Goal: Book appointment/travel/reservation

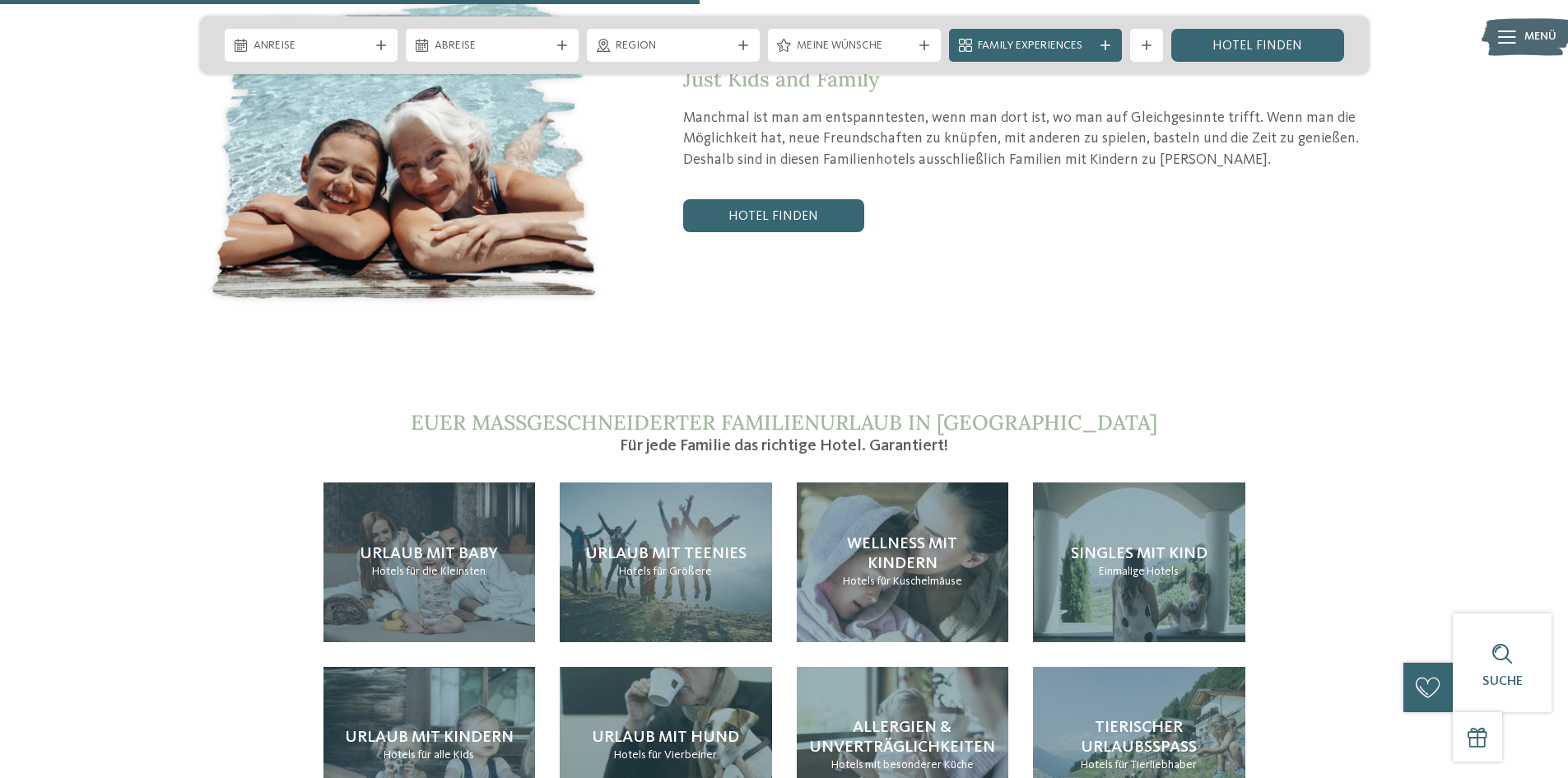
scroll to position [3456, 0]
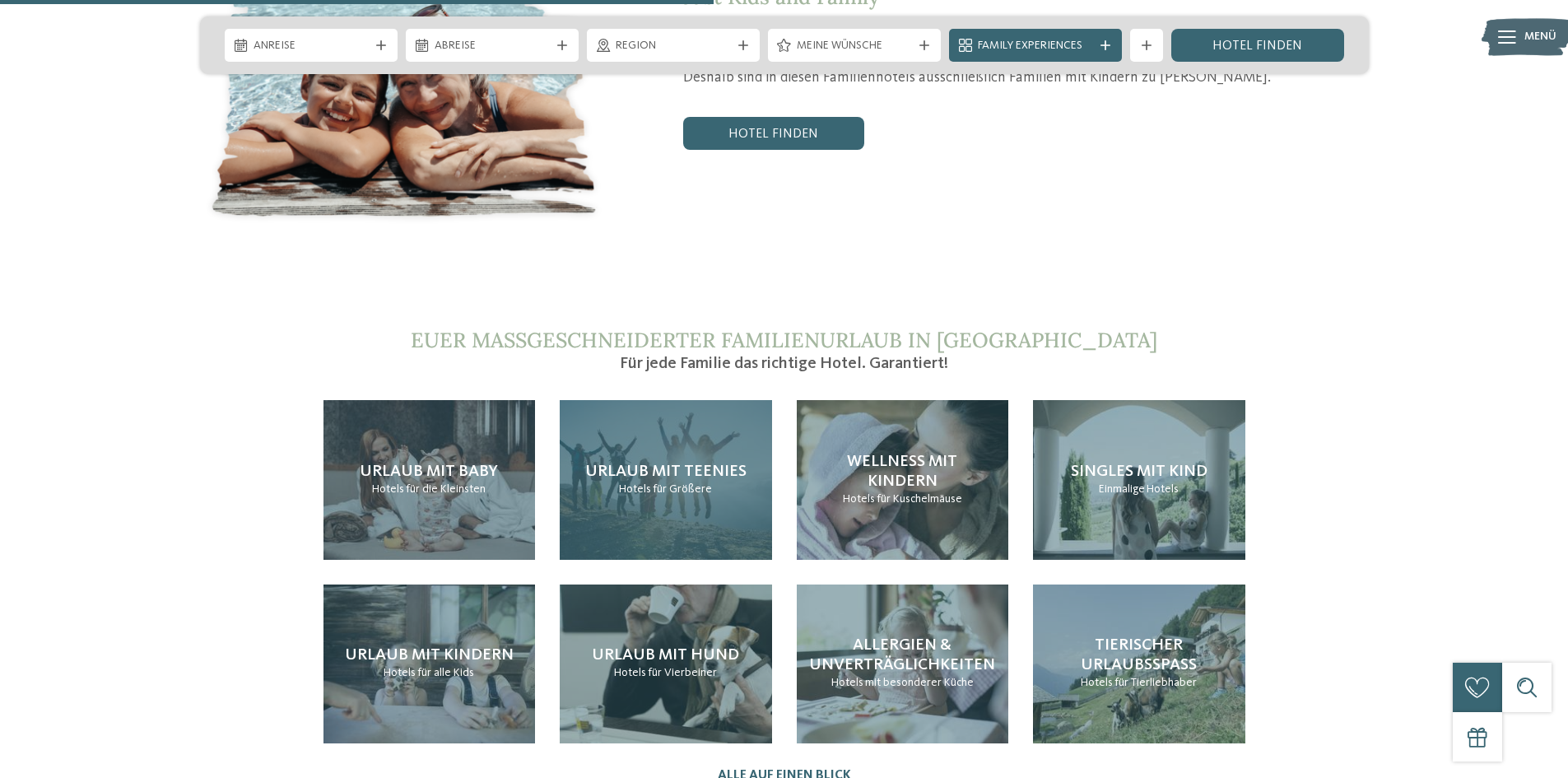
click at [675, 445] on div "Urlaub mit Teenies Hotels für Größere" at bounding box center [666, 479] width 212 height 158
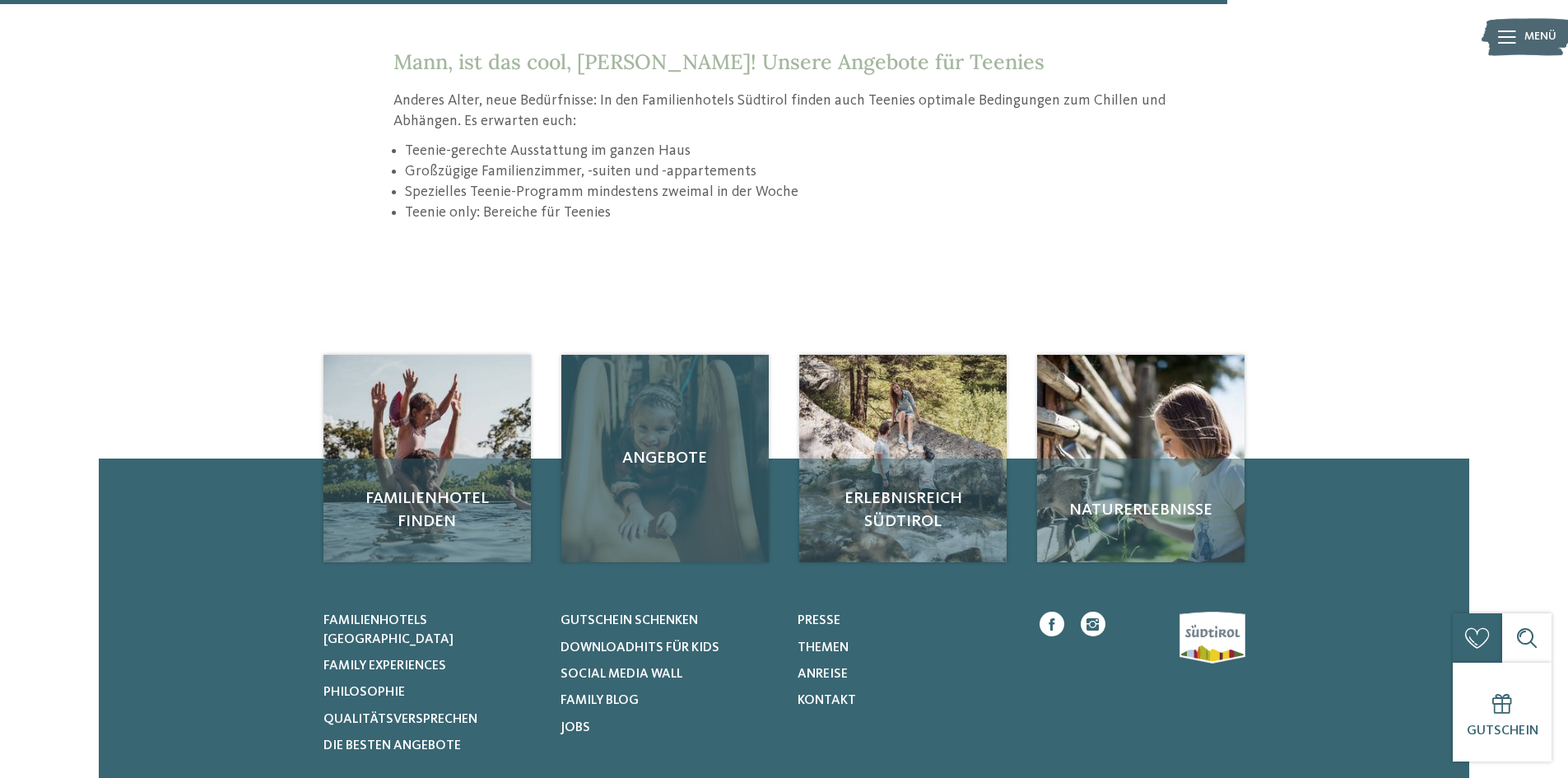
scroll to position [2304, 0]
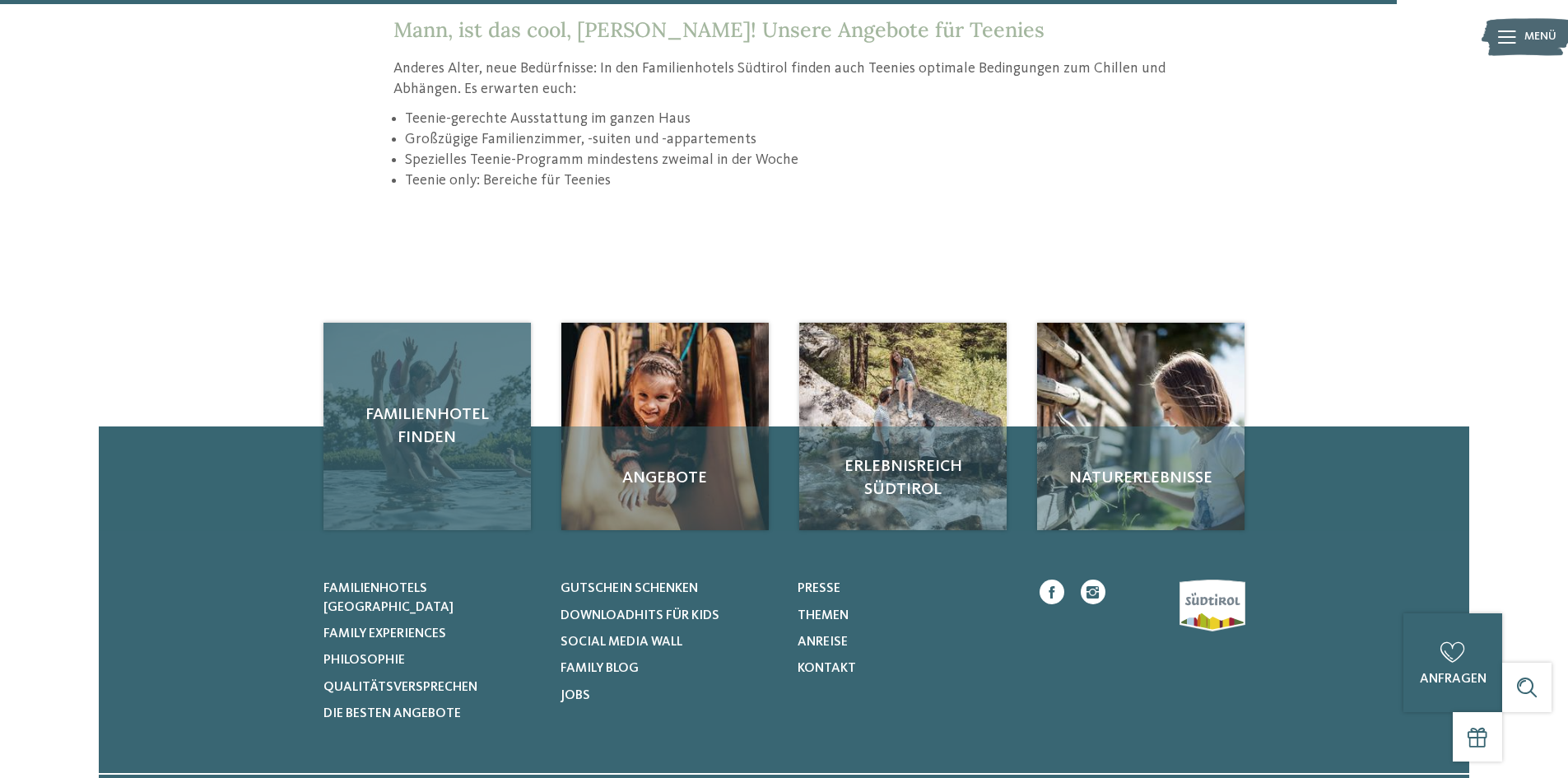
click at [438, 416] on span "Familienhotel finden" at bounding box center [427, 426] width 175 height 46
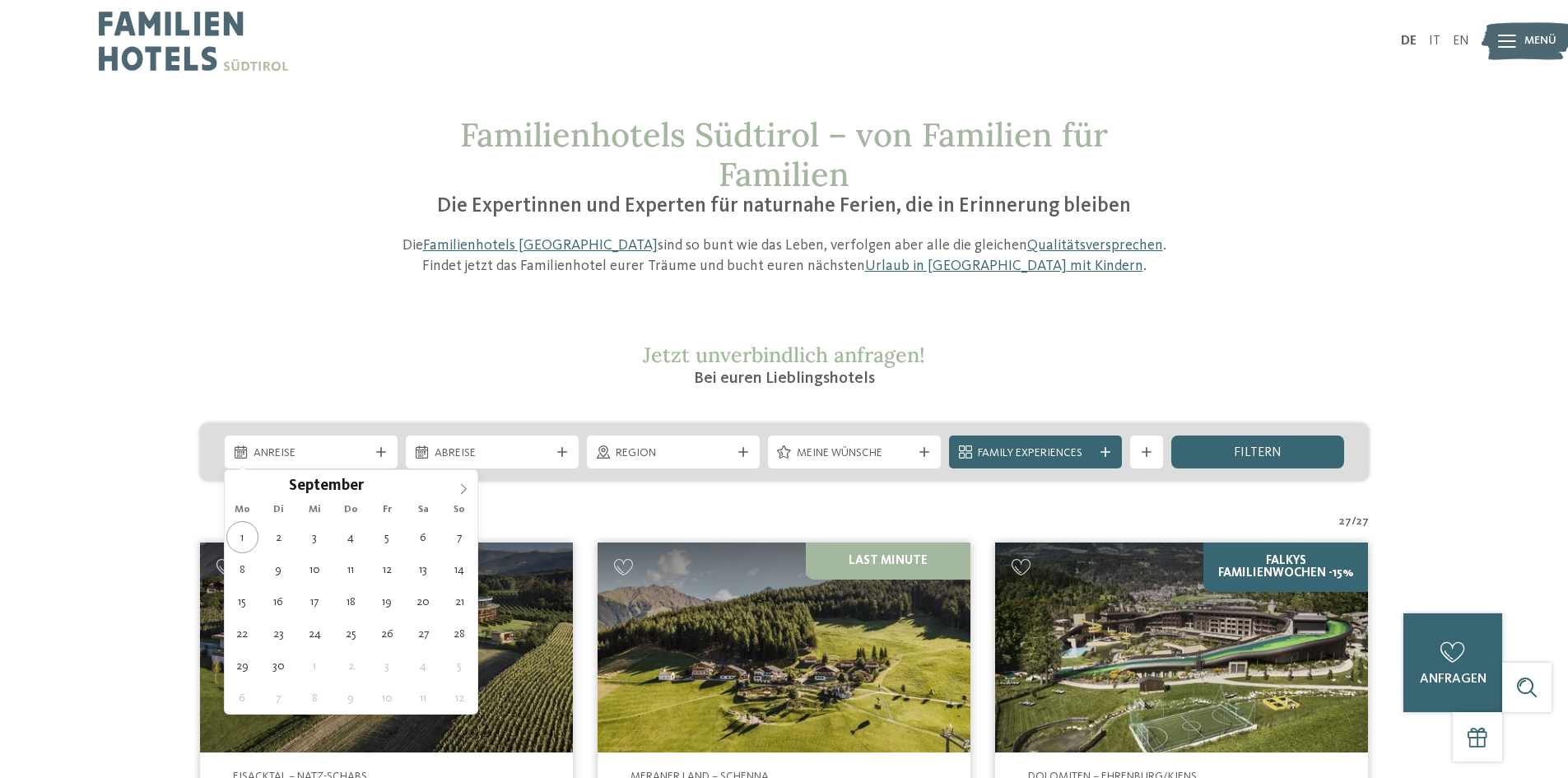
click at [458, 484] on icon at bounding box center [464, 489] width 12 height 12
type input "****"
click at [458, 484] on icon at bounding box center [464, 489] width 12 height 12
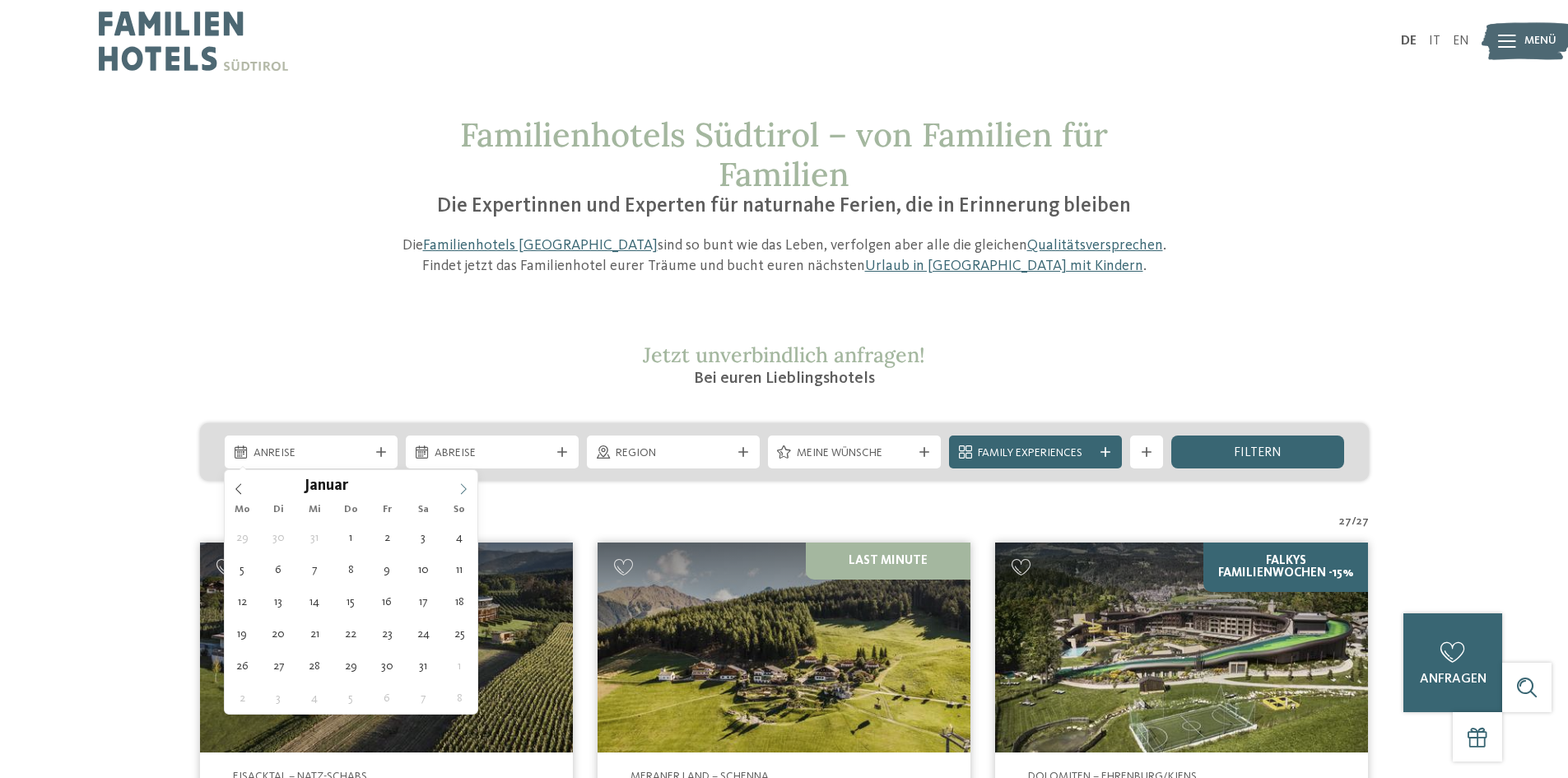
click at [458, 484] on icon at bounding box center [464, 489] width 12 height 12
type div "16.04.2026"
type input "****"
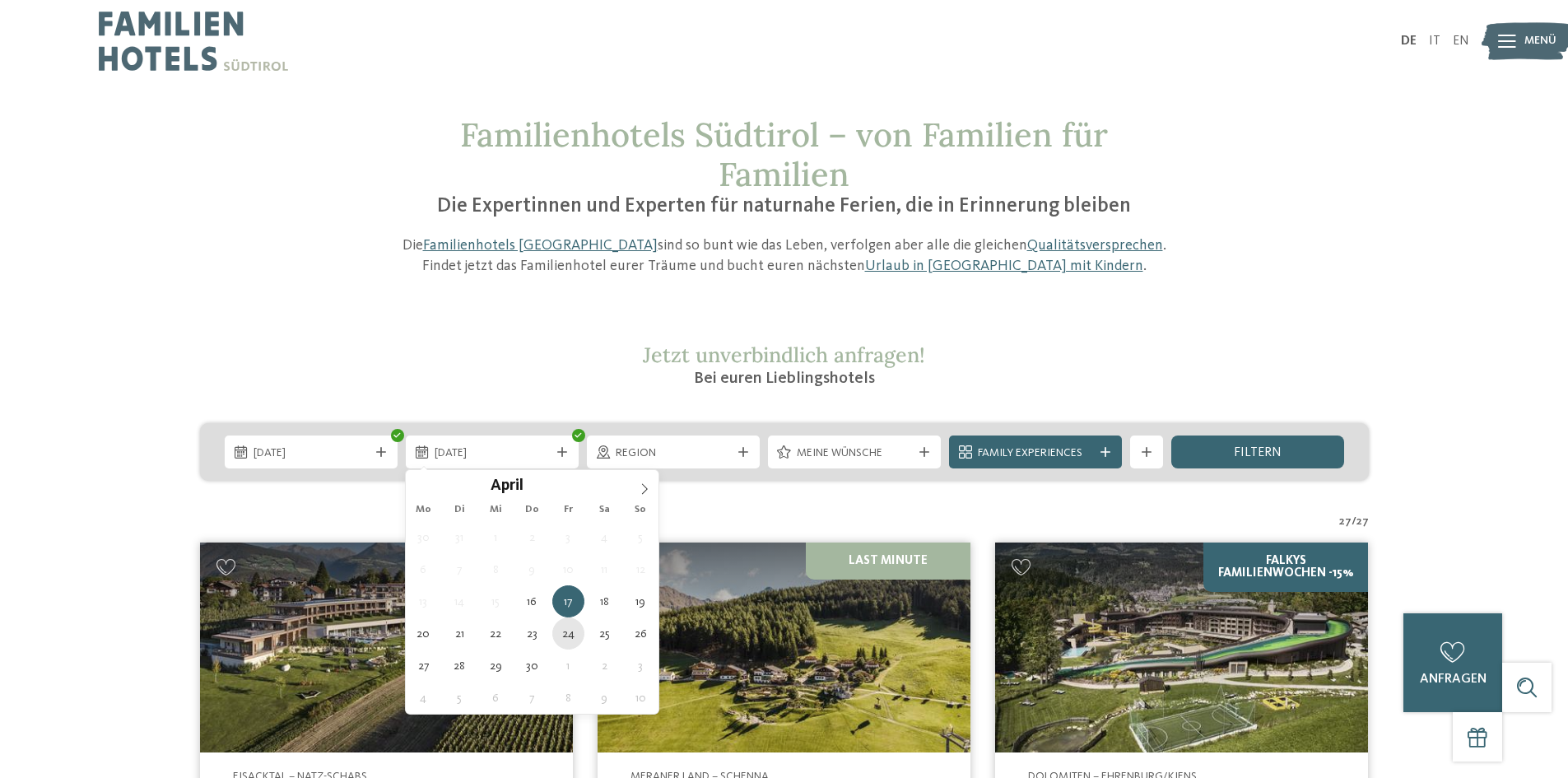
type div "24.04.2026"
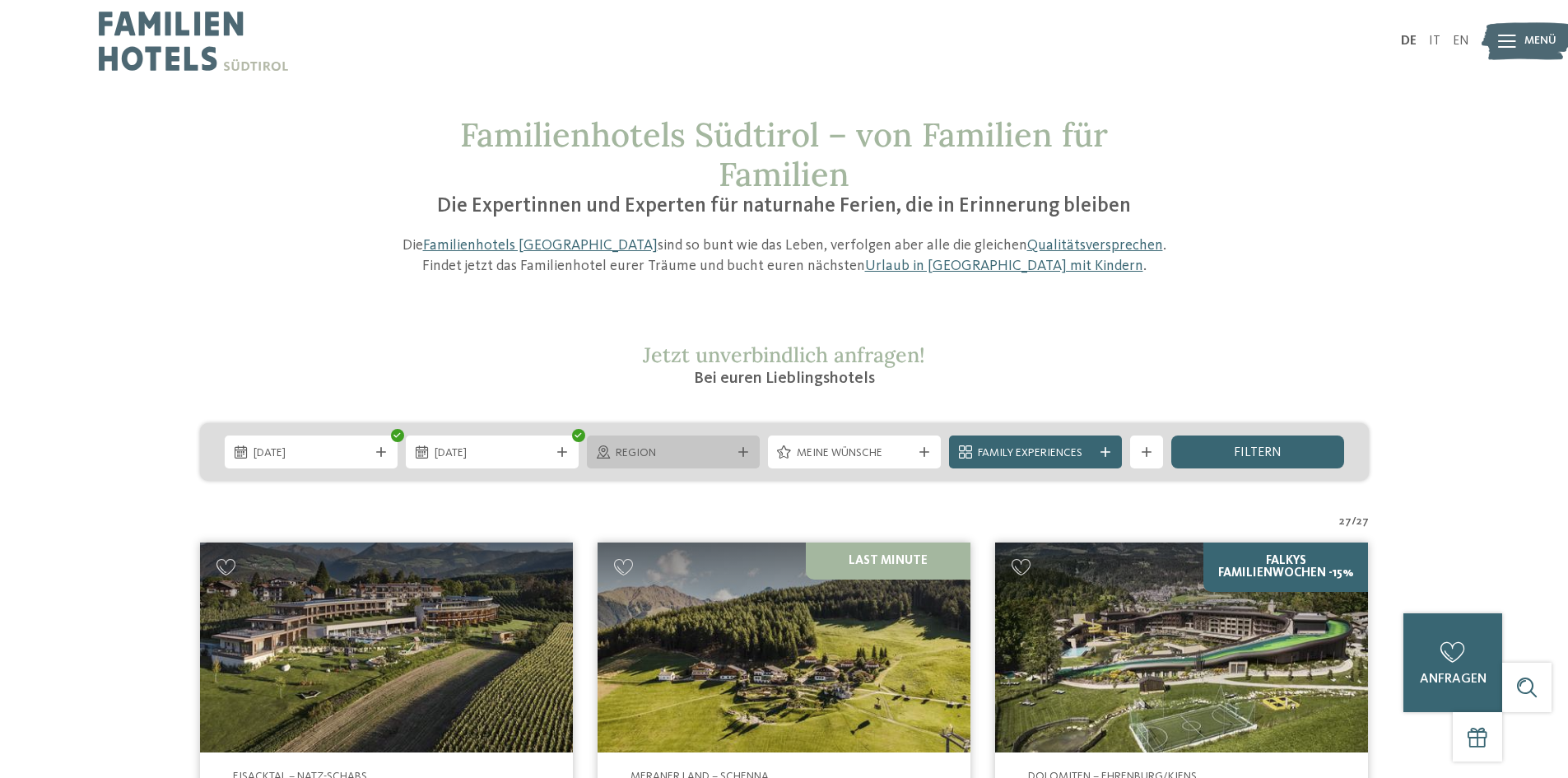
click at [645, 445] on span "Region" at bounding box center [672, 452] width 115 height 16
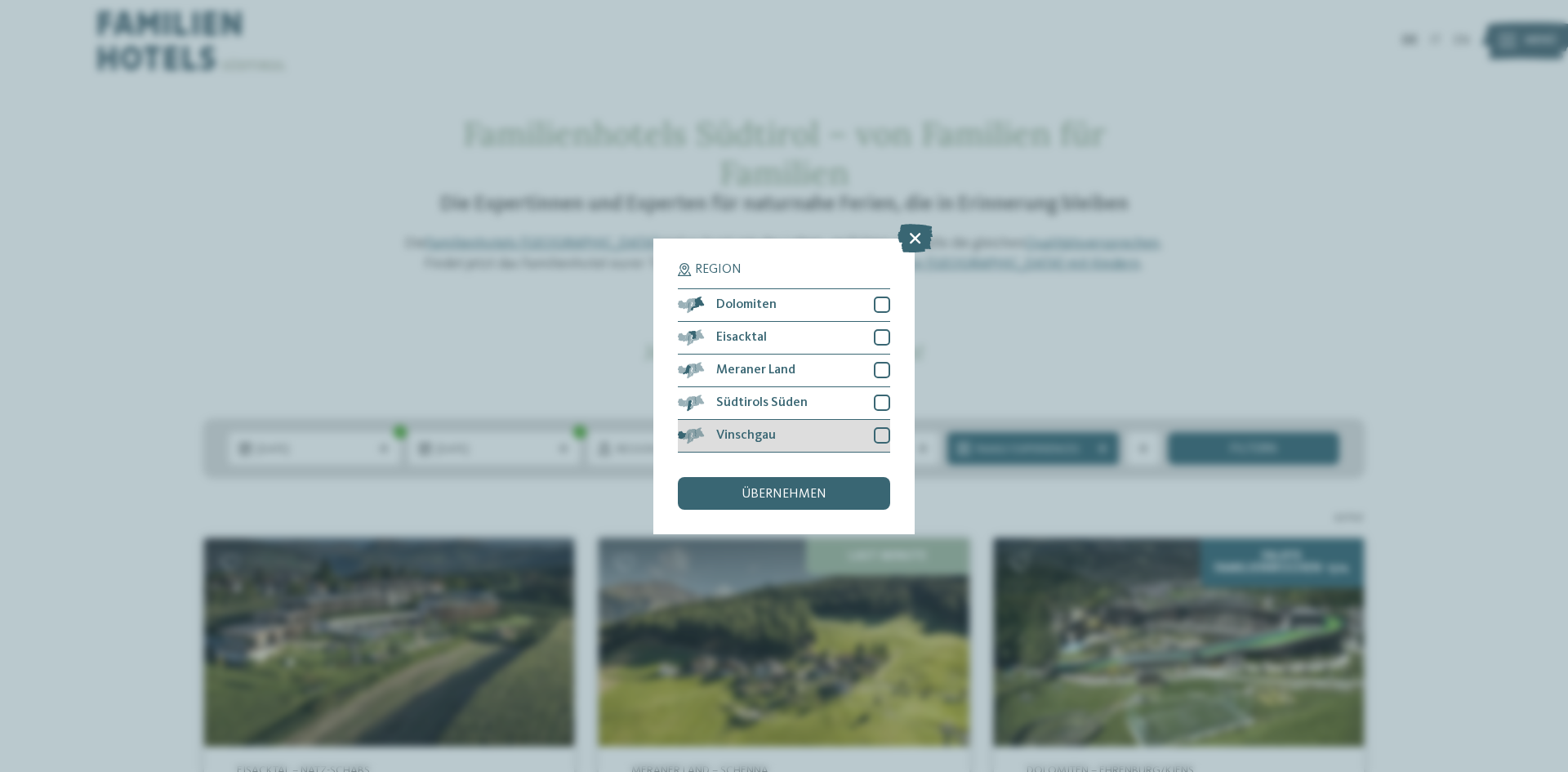
click at [882, 435] on div at bounding box center [881, 435] width 16 height 16
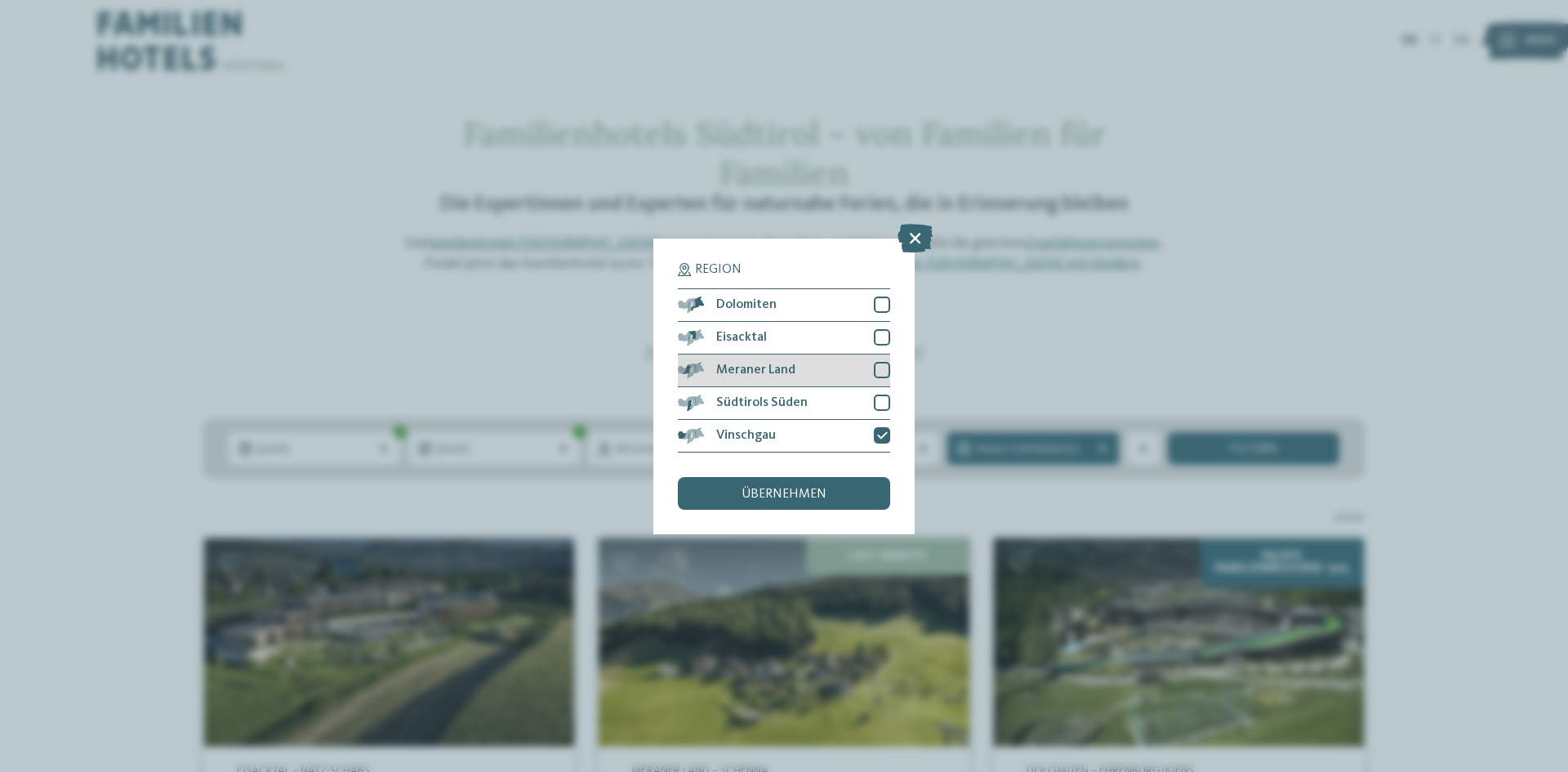
click at [883, 370] on div at bounding box center [881, 370] width 16 height 16
click at [814, 489] on span "übernehmen" at bounding box center [784, 494] width 85 height 13
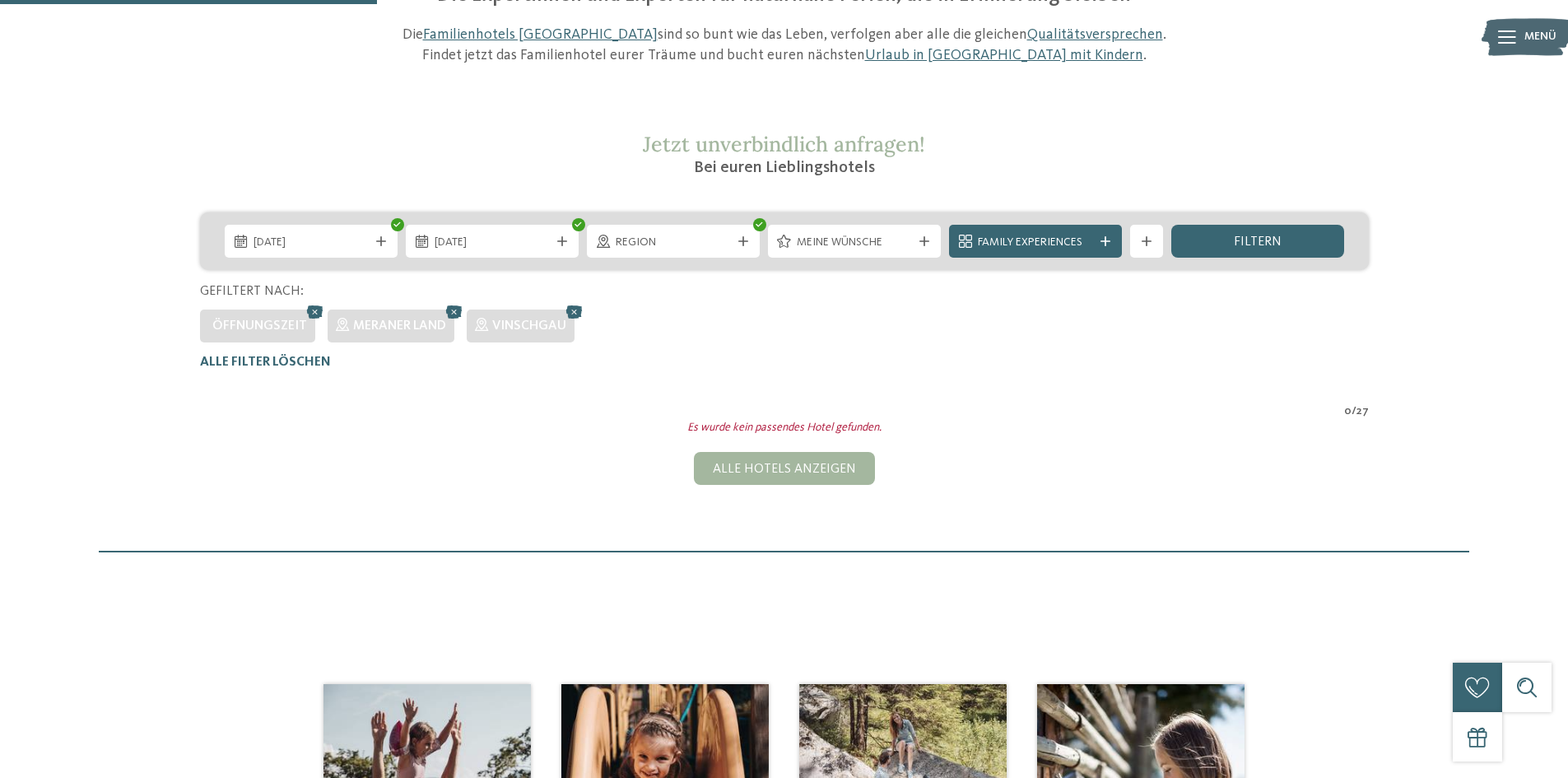
scroll to position [129, 0]
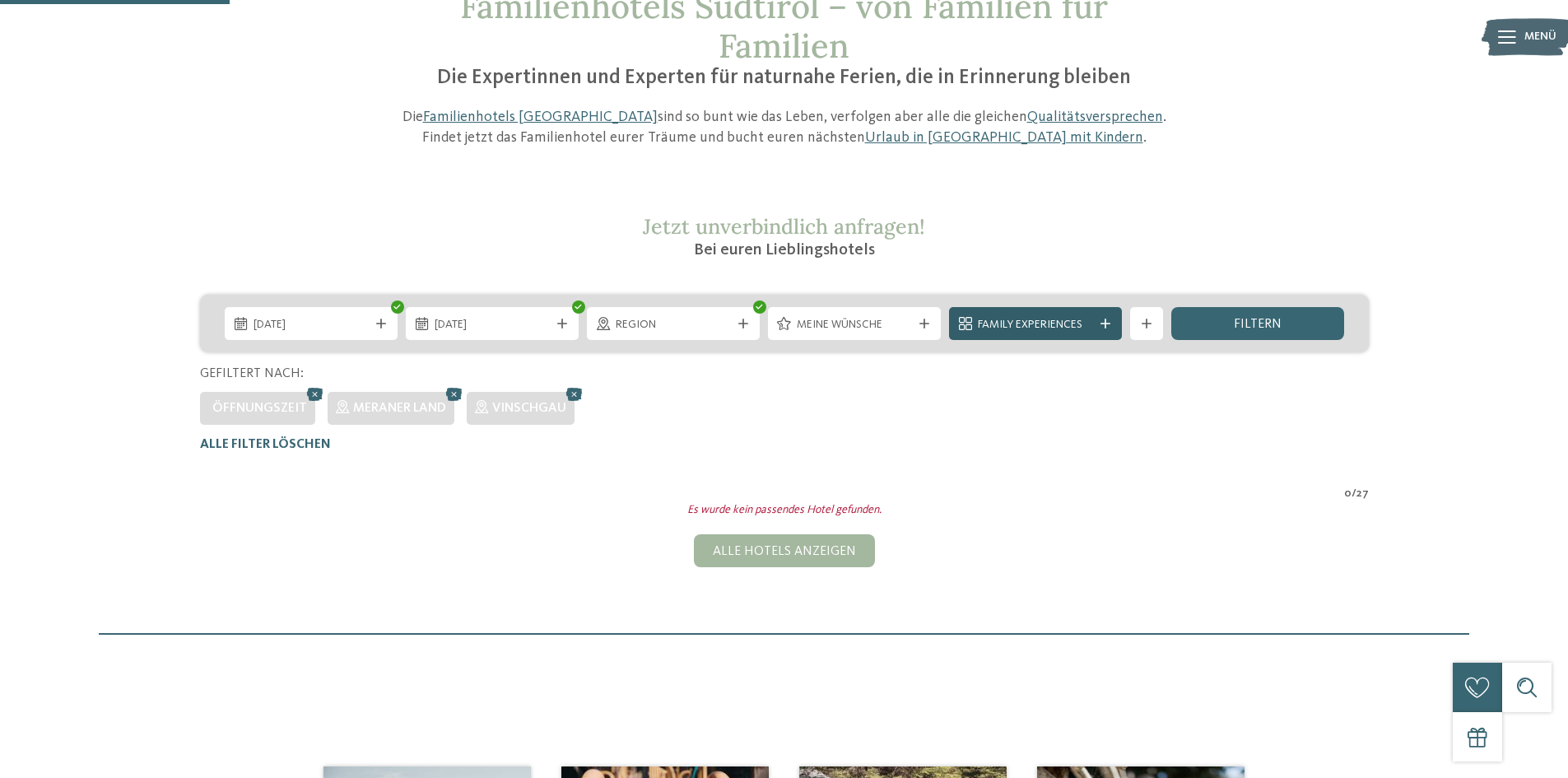
click at [1038, 323] on span "Family Experiences" at bounding box center [1035, 325] width 115 height 16
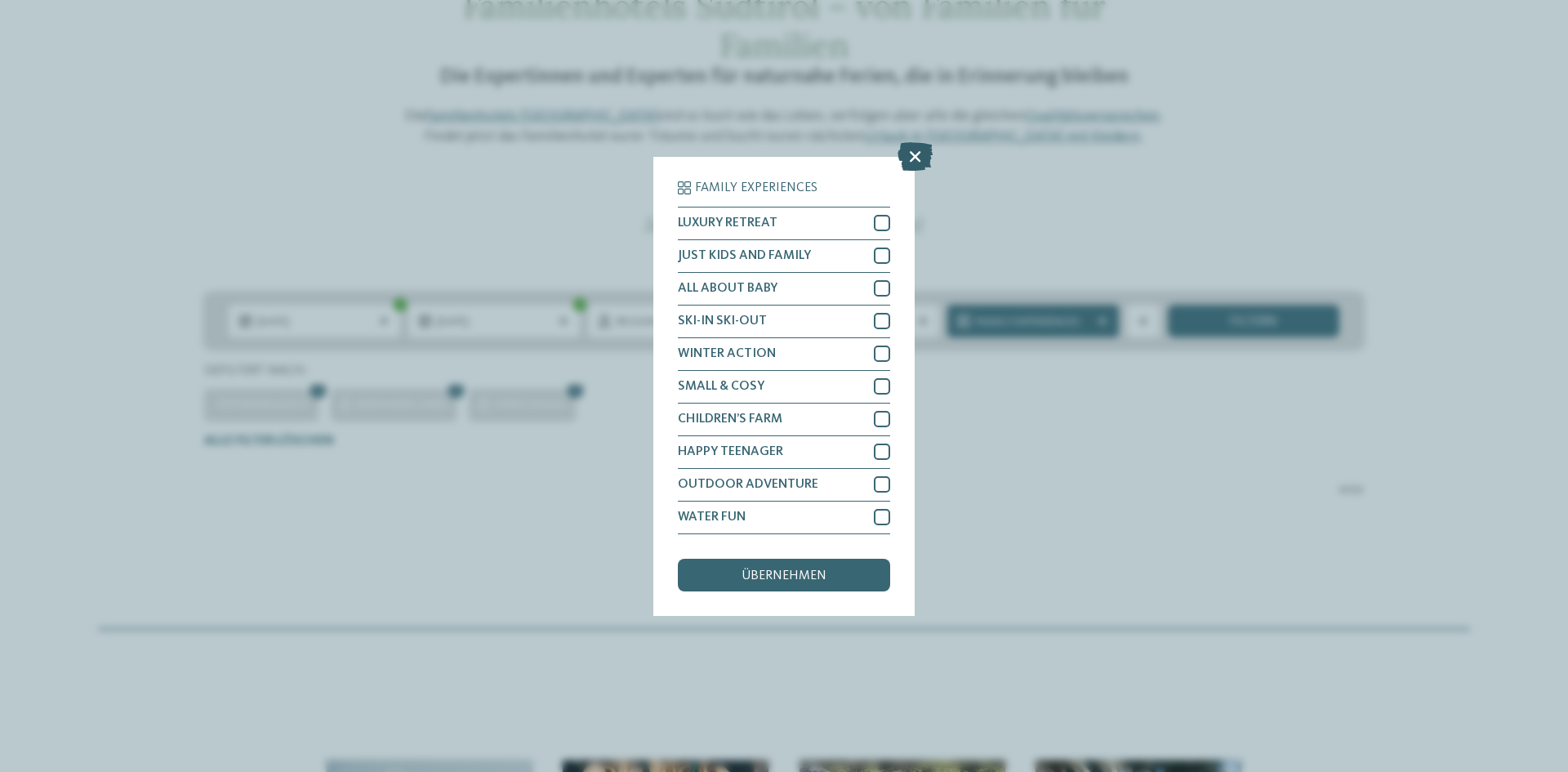
click at [915, 151] on icon at bounding box center [915, 156] width 36 height 29
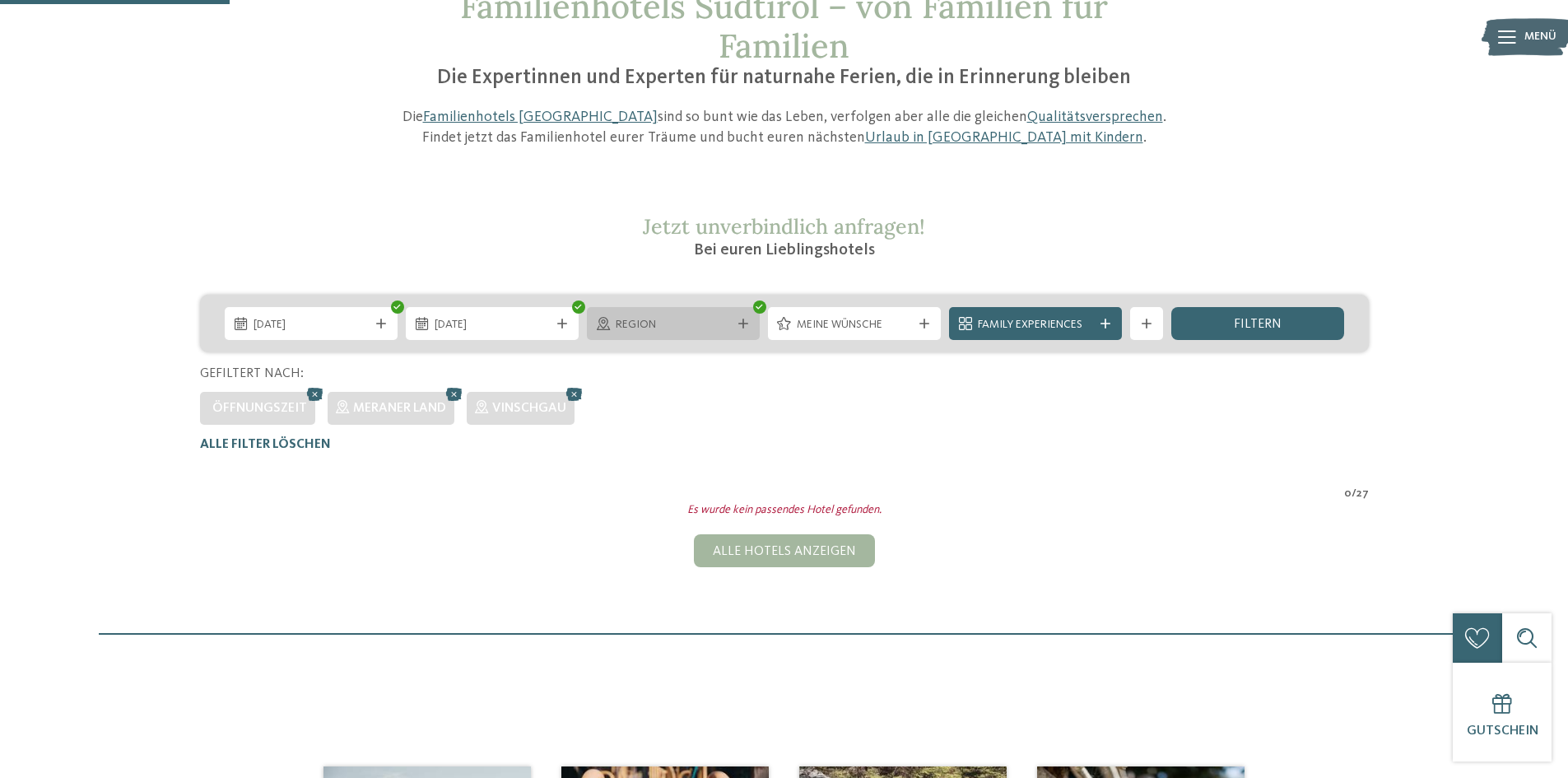
click at [704, 315] on div "Region" at bounding box center [673, 324] width 124 height 18
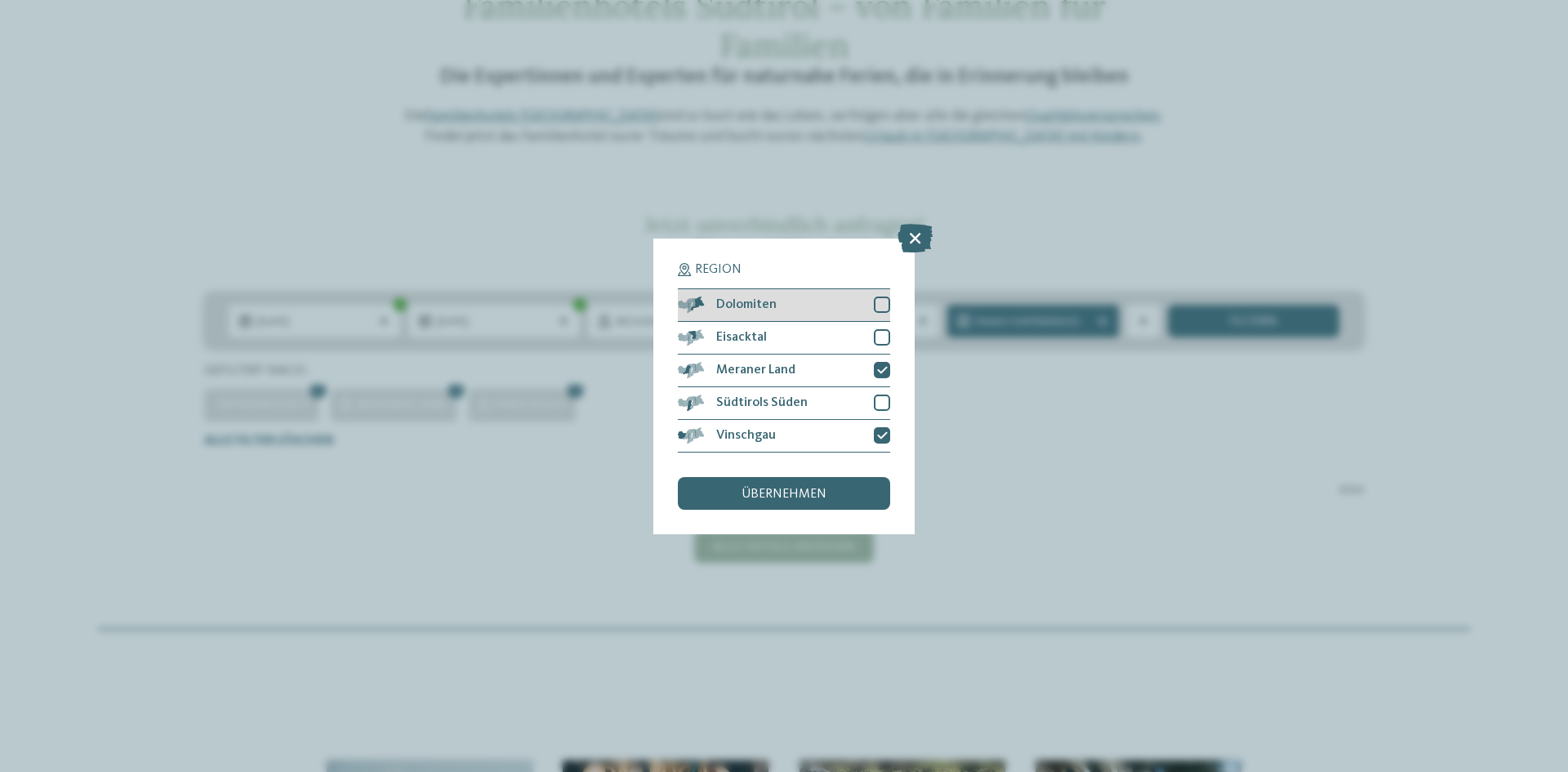
click at [880, 308] on div at bounding box center [881, 304] width 16 height 16
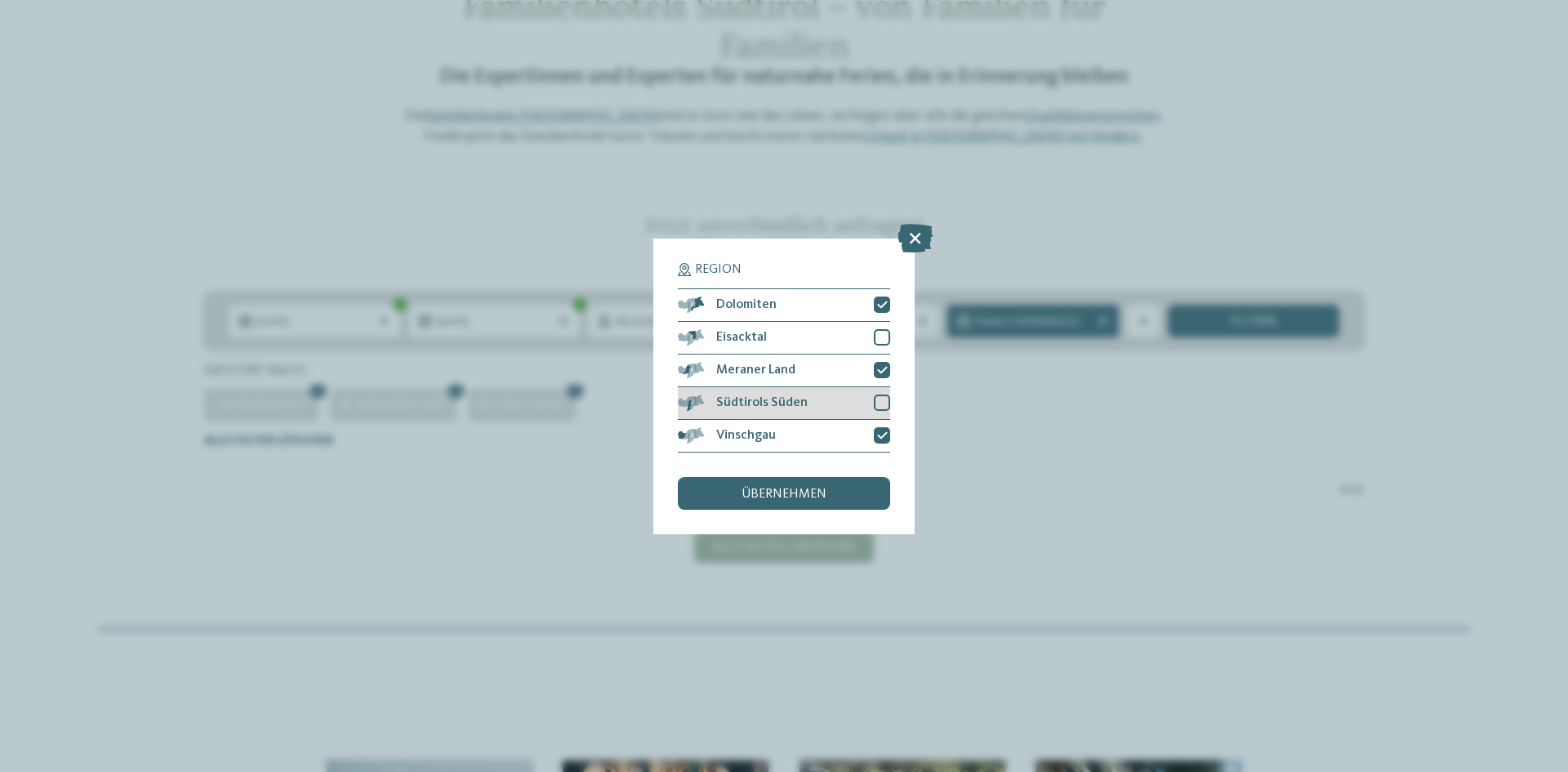
drag, startPoint x: 890, startPoint y: 337, endPoint x: 887, endPoint y: 395, distance: 58.1
click at [890, 342] on div at bounding box center [881, 337] width 16 height 16
click at [886, 399] on div at bounding box center [881, 402] width 16 height 16
click at [840, 491] on div "übernehmen" at bounding box center [784, 493] width 212 height 33
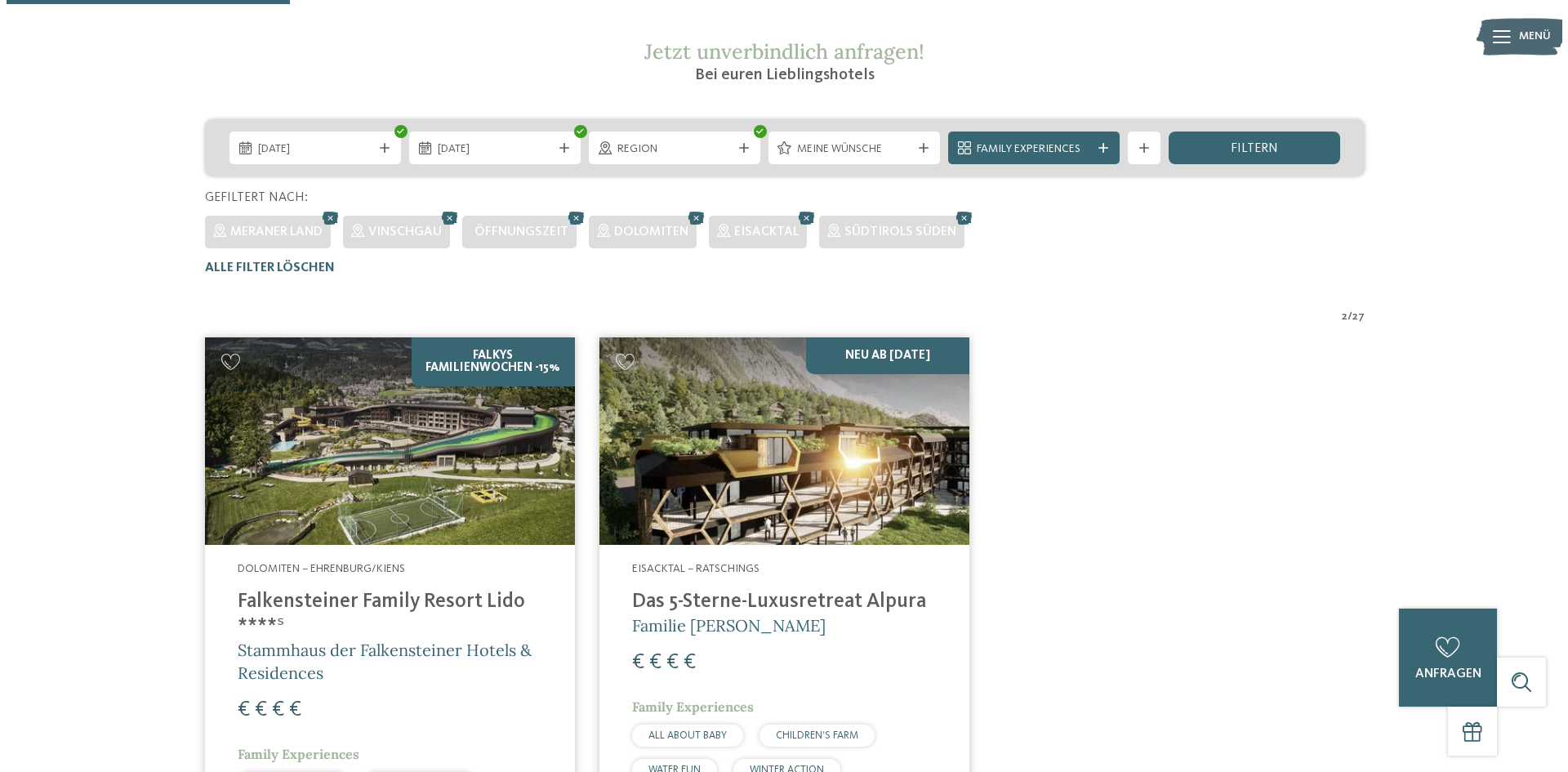
scroll to position [209, 0]
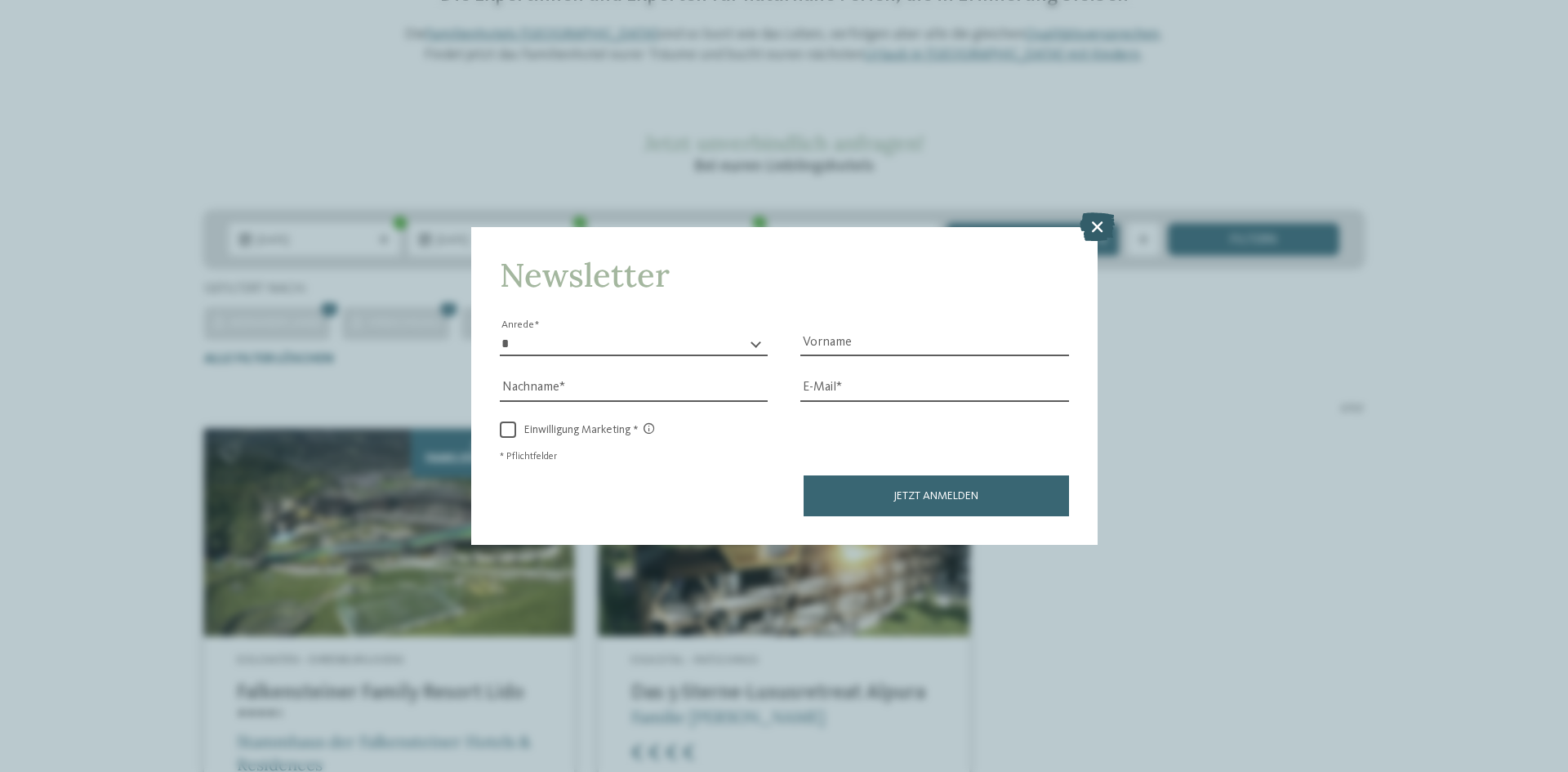
click at [1095, 227] on icon at bounding box center [1098, 227] width 36 height 29
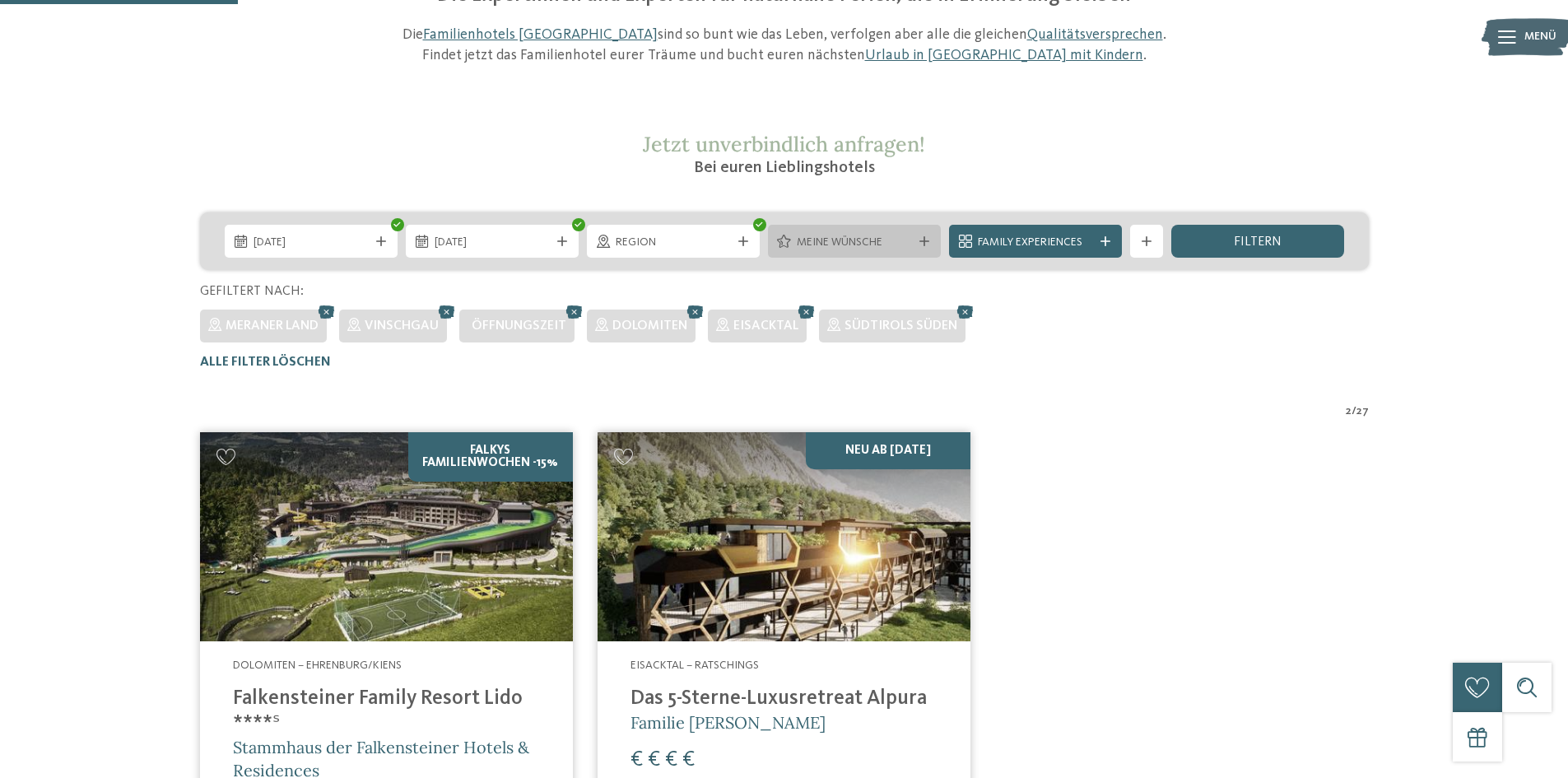
click at [854, 242] on span "Meine Wünsche" at bounding box center [854, 242] width 115 height 16
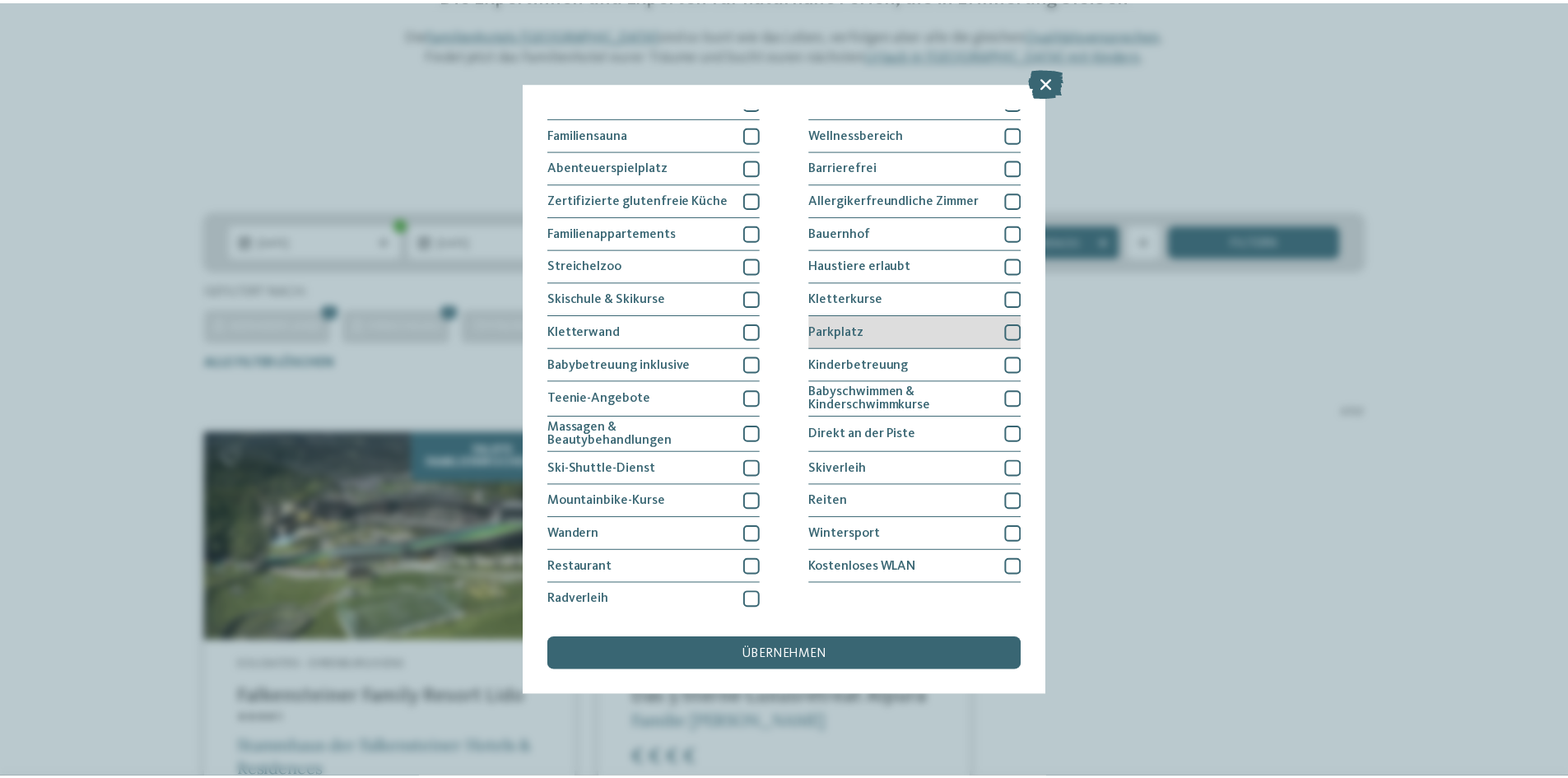
scroll to position [84, 0]
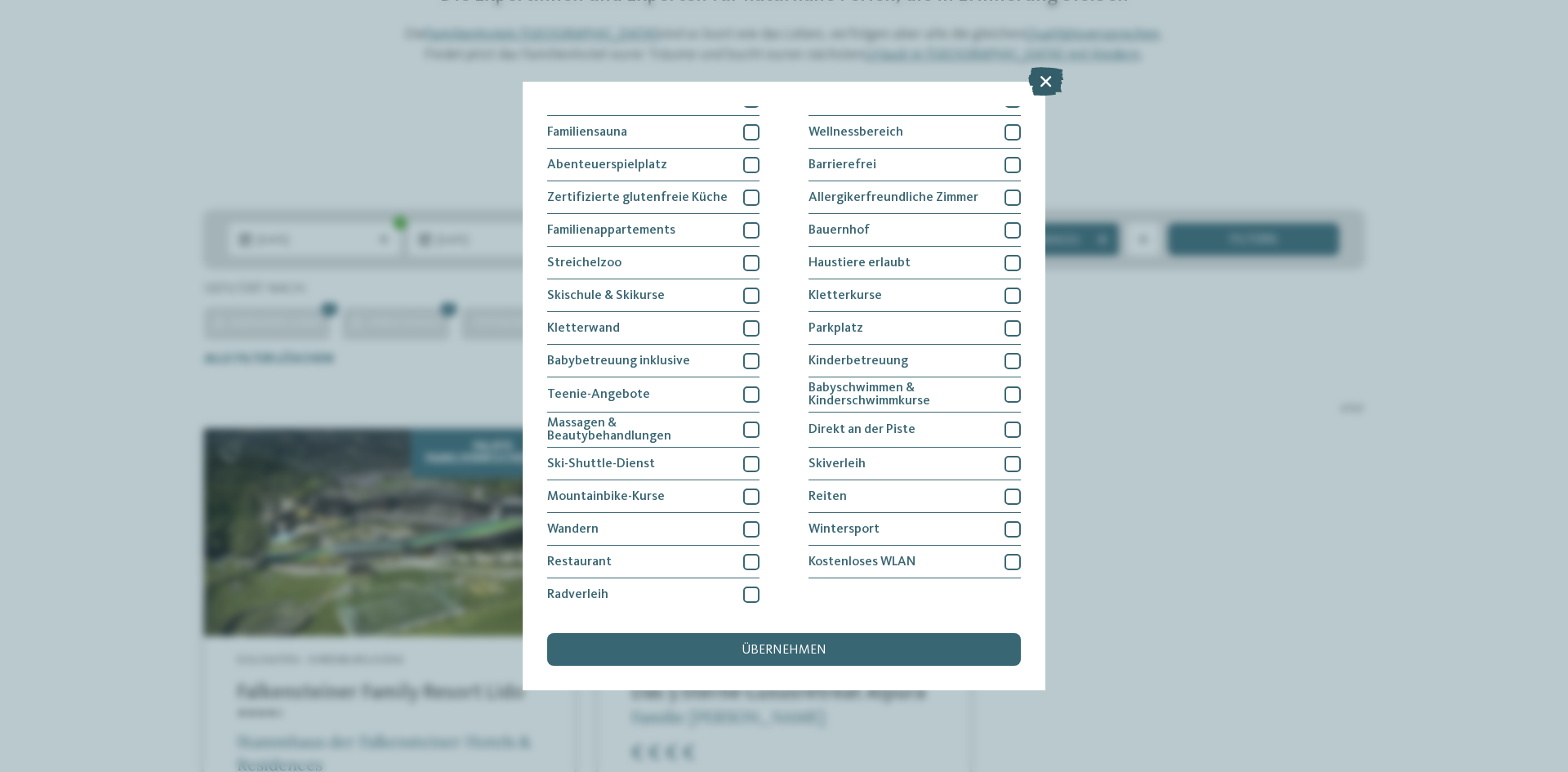
click at [1044, 77] on icon at bounding box center [1046, 81] width 36 height 29
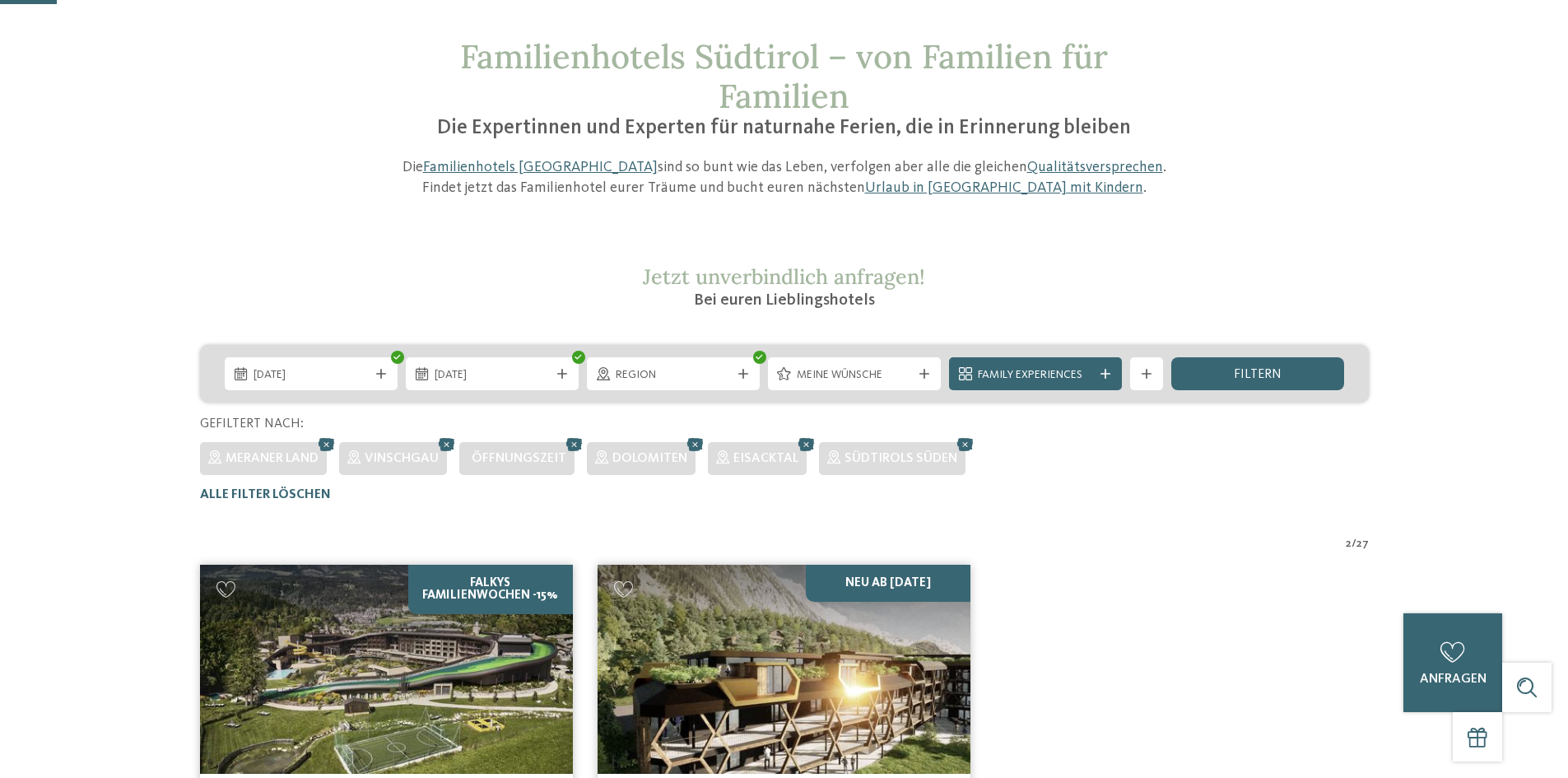
scroll to position [46, 0]
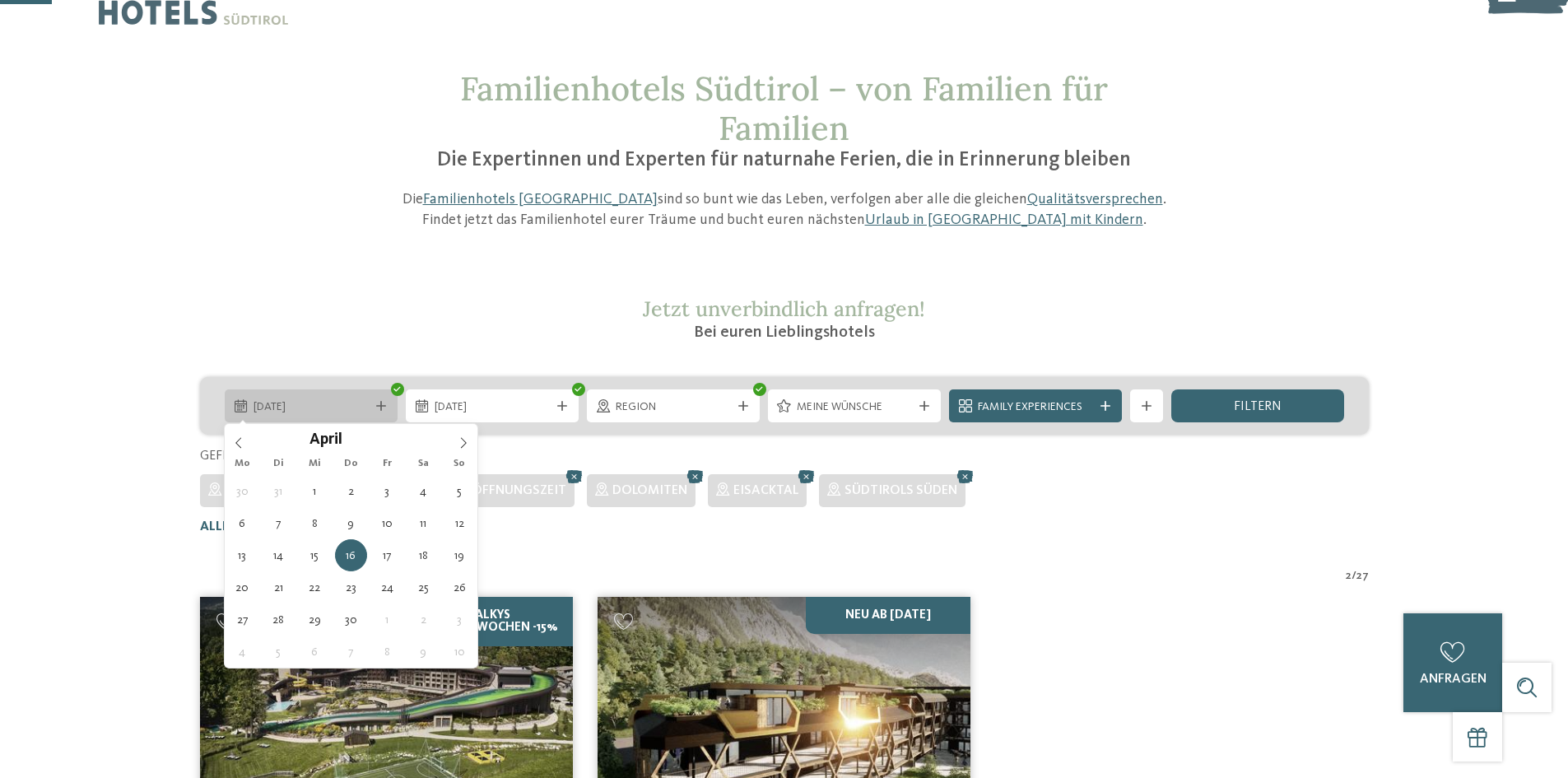
click at [380, 402] on icon at bounding box center [381, 406] width 10 height 10
type div "18.04.2026"
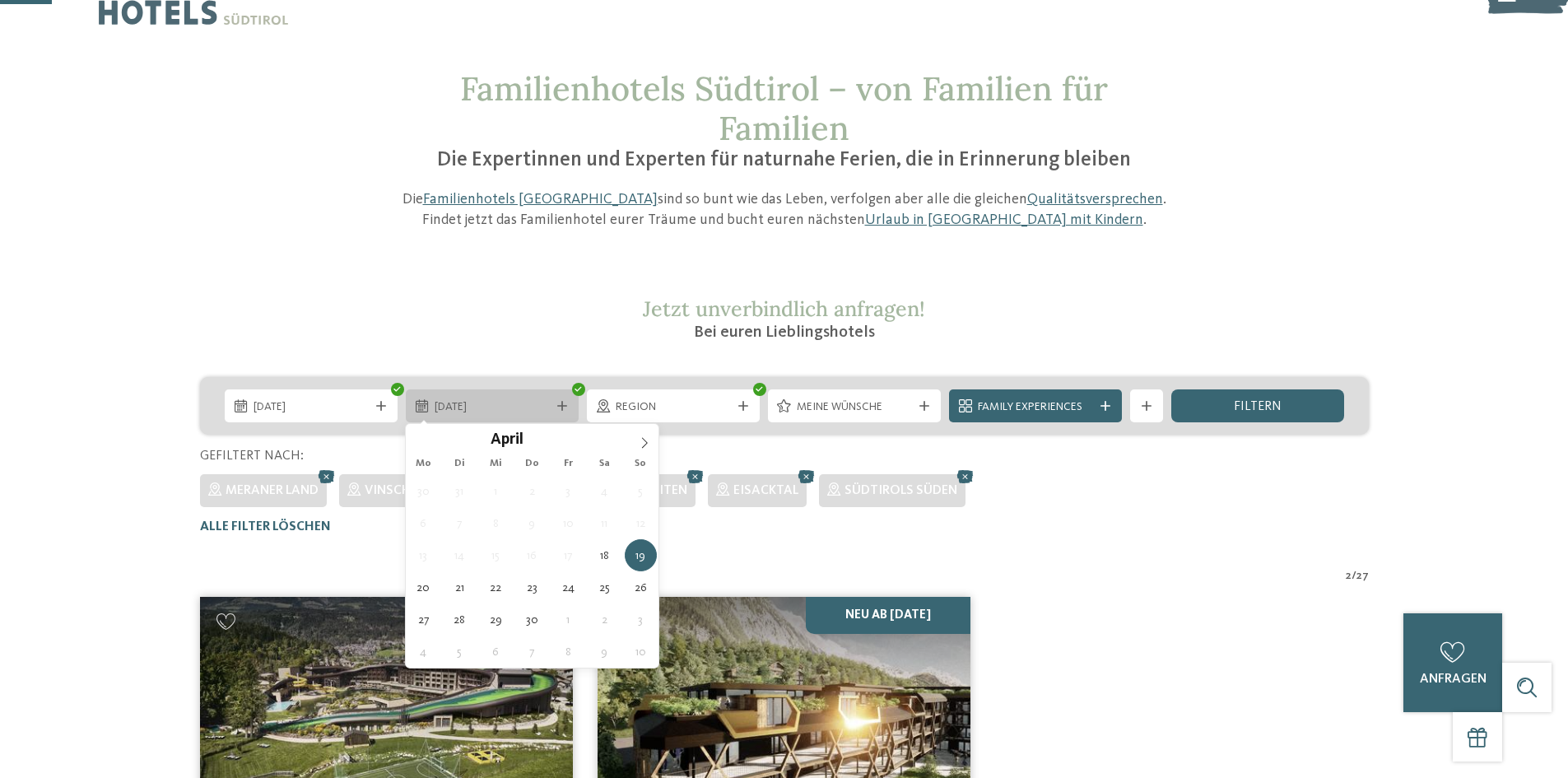
click at [479, 402] on span "19.04.2026" at bounding box center [492, 406] width 115 height 16
type div "25.04.2026"
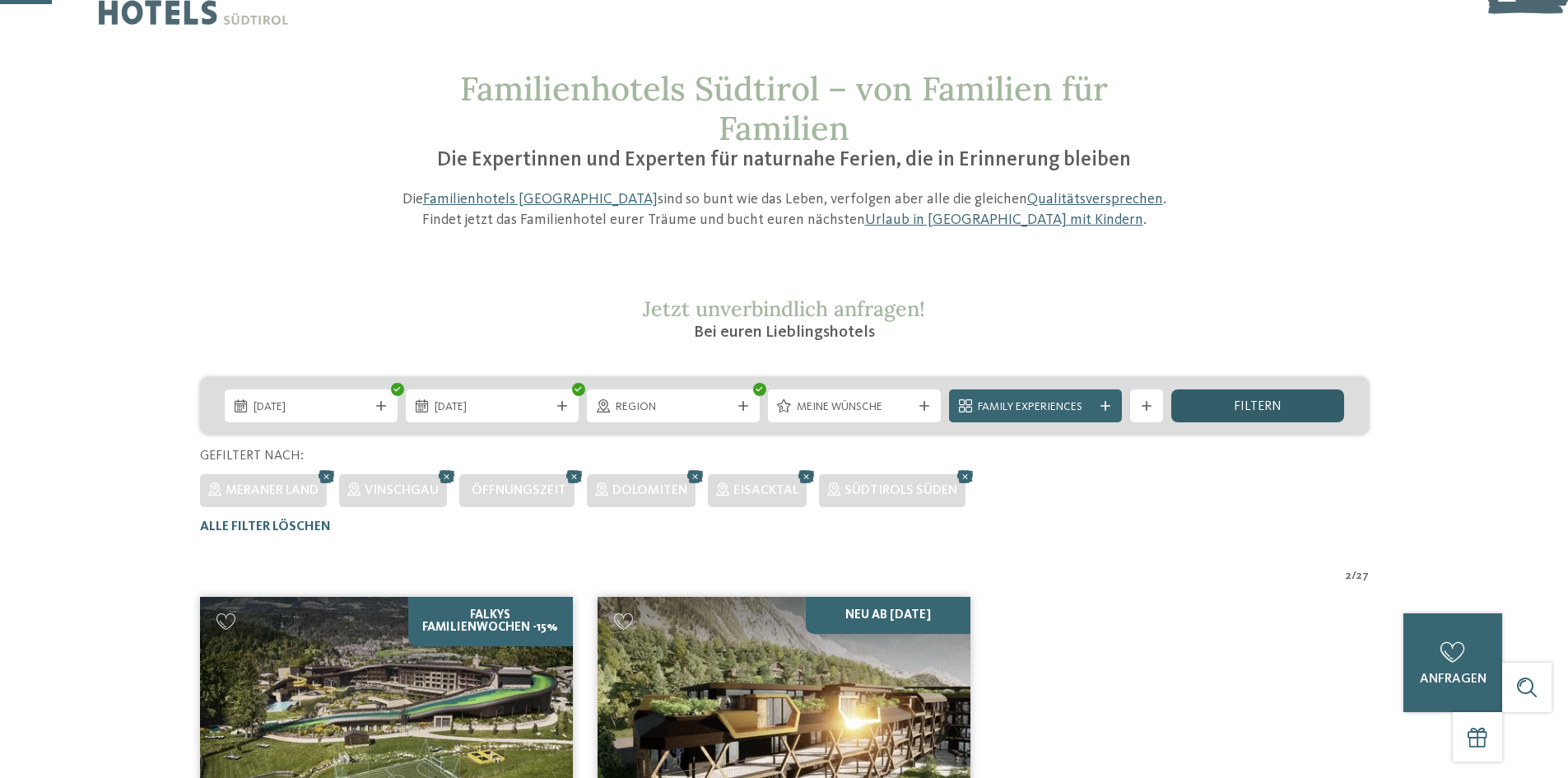
click at [1251, 401] on span "filtern" at bounding box center [1258, 406] width 48 height 13
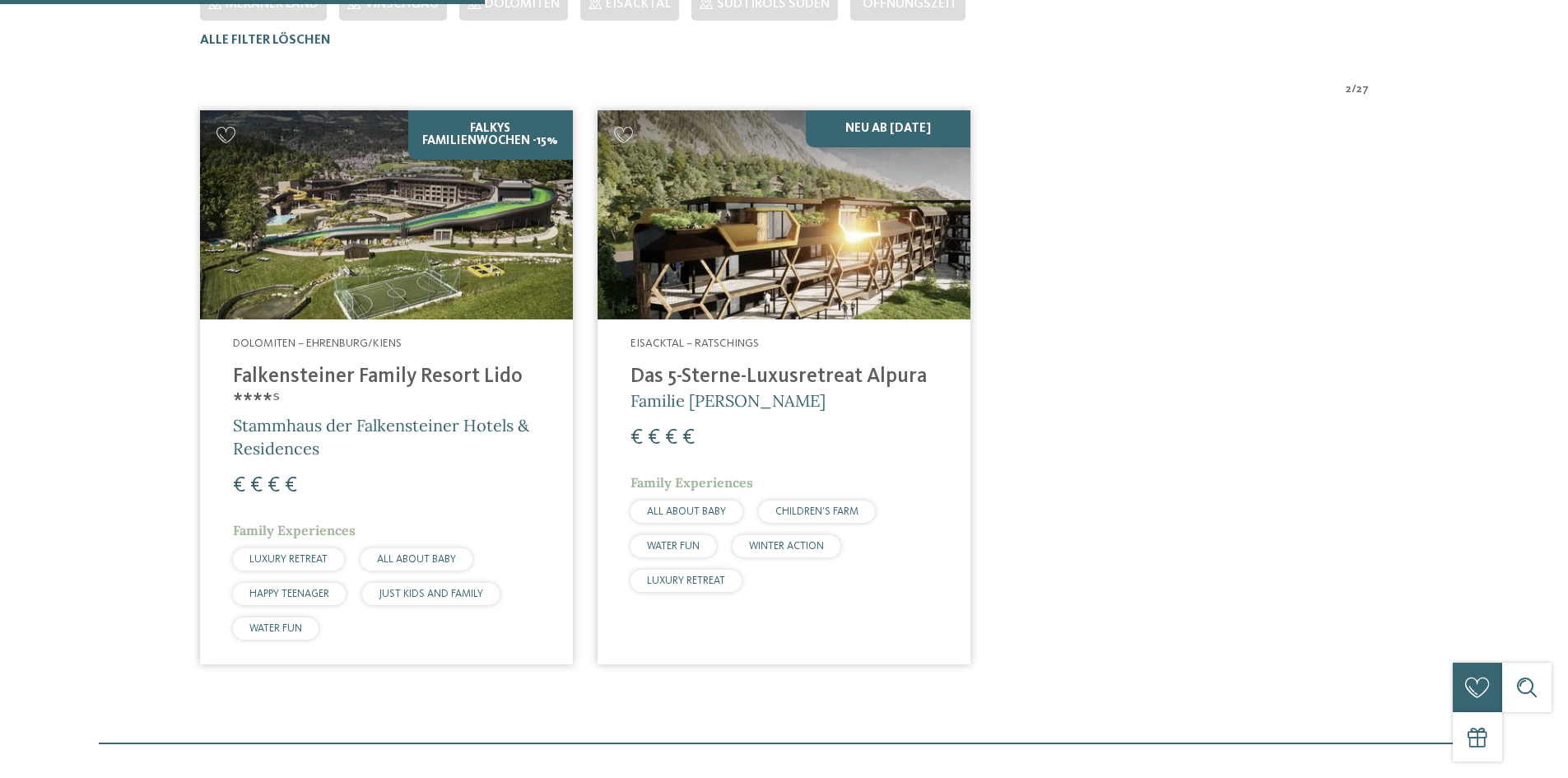
scroll to position [540, 0]
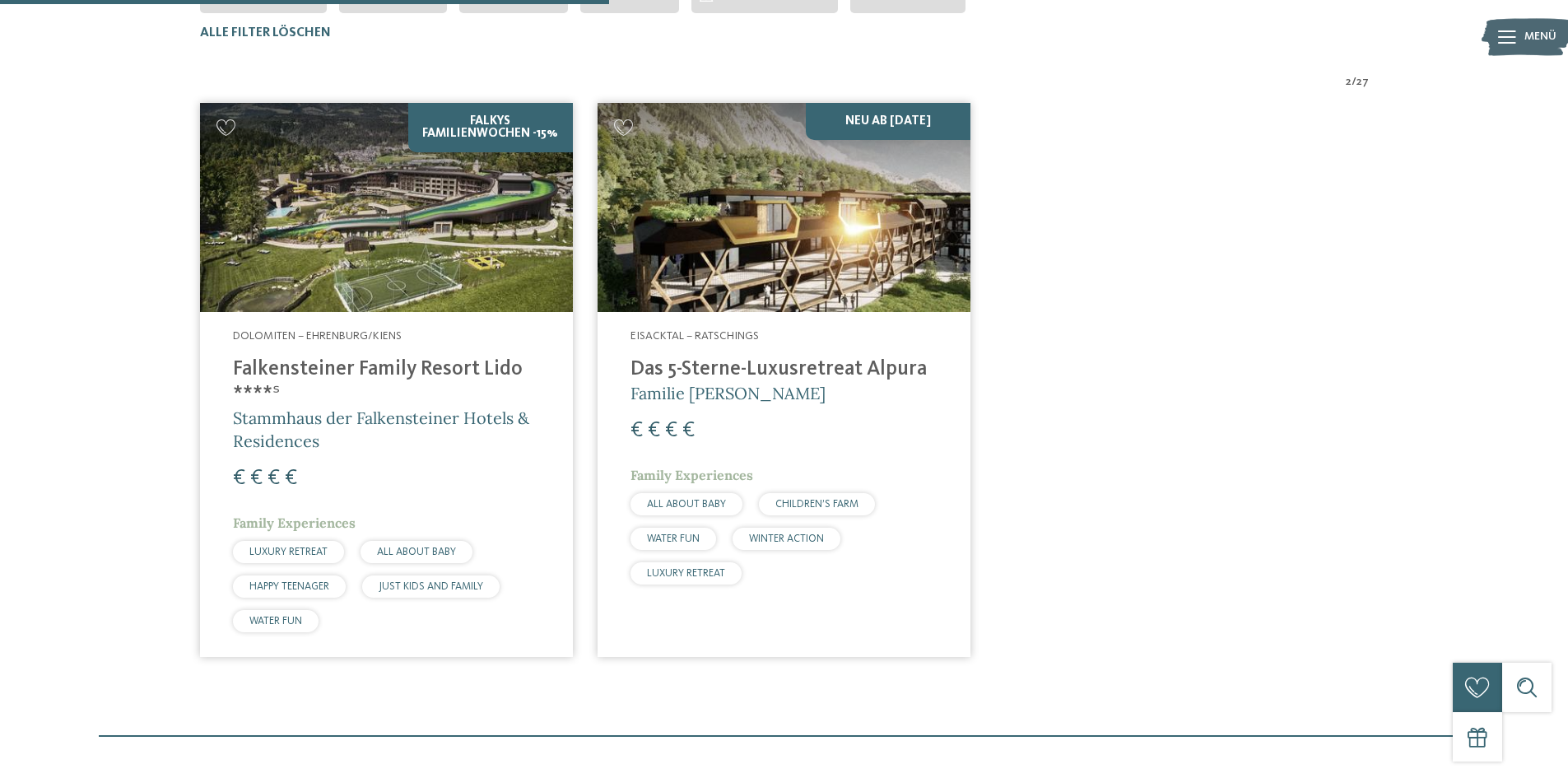
click at [391, 239] on img at bounding box center [386, 208] width 372 height 210
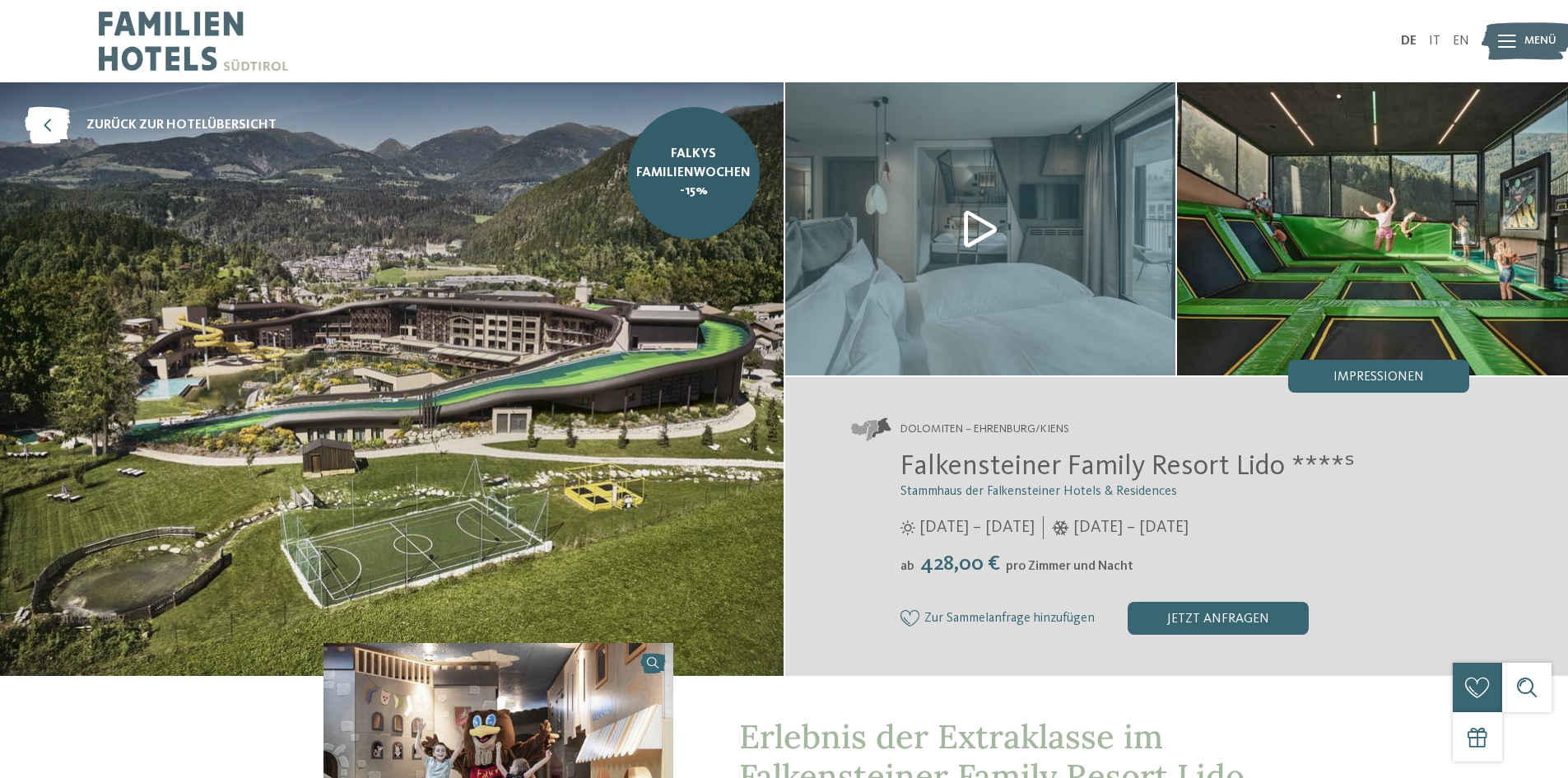
click at [650, 376] on img at bounding box center [391, 379] width 783 height 593
